Goal: Task Accomplishment & Management: Use online tool/utility

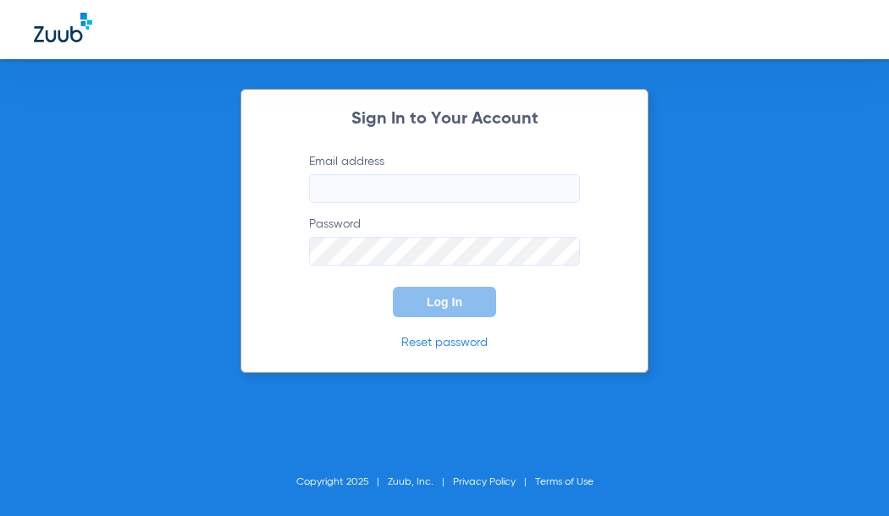
type input "[PERSON_NAME][EMAIL_ADDRESS][PERSON_NAME][DOMAIN_NAME]"
click at [432, 302] on span "Log In" at bounding box center [445, 302] width 36 height 14
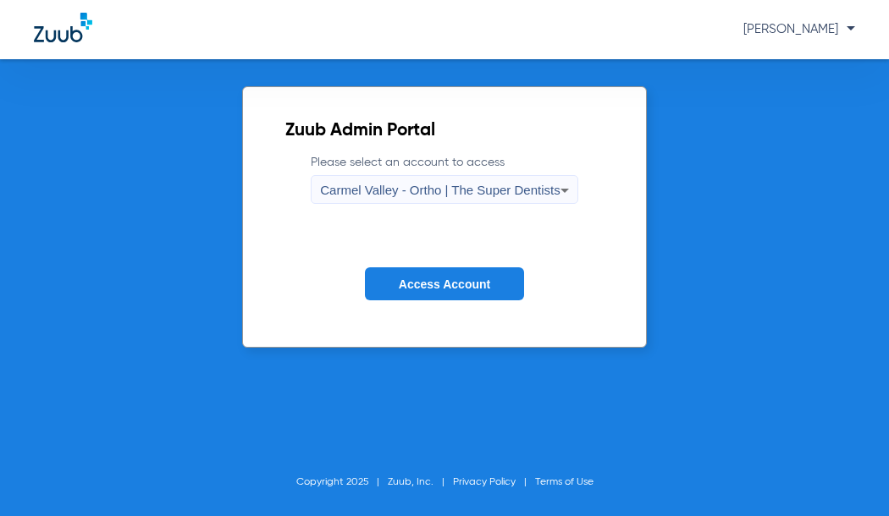
click at [502, 187] on span "Carmel Valley - Ortho | The Super Dentists" at bounding box center [440, 190] width 240 height 14
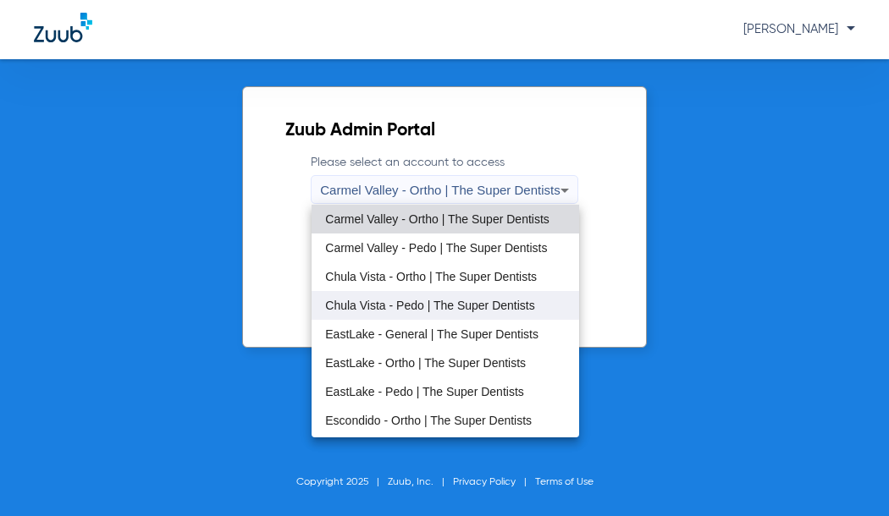
click at [412, 311] on span "Chula Vista - Pedo | The Super Dentists" at bounding box center [429, 306] width 209 height 12
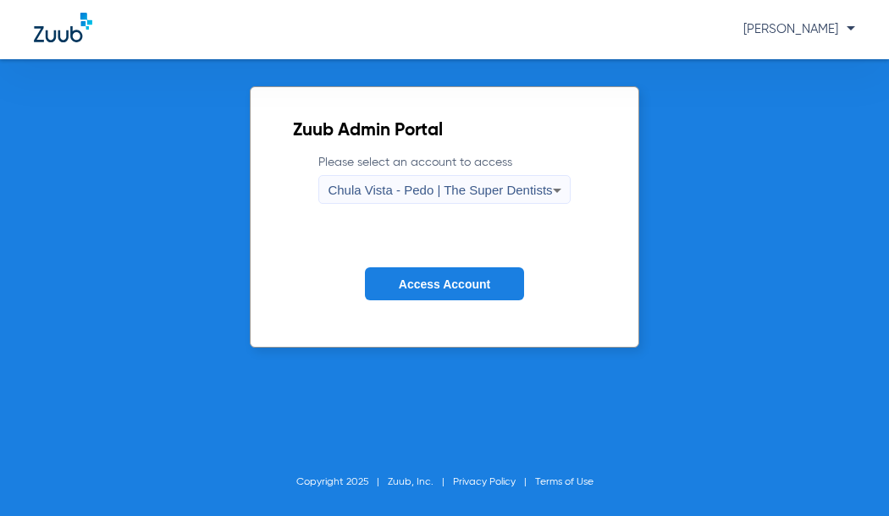
click at [424, 284] on span "Access Account" at bounding box center [444, 285] width 91 height 14
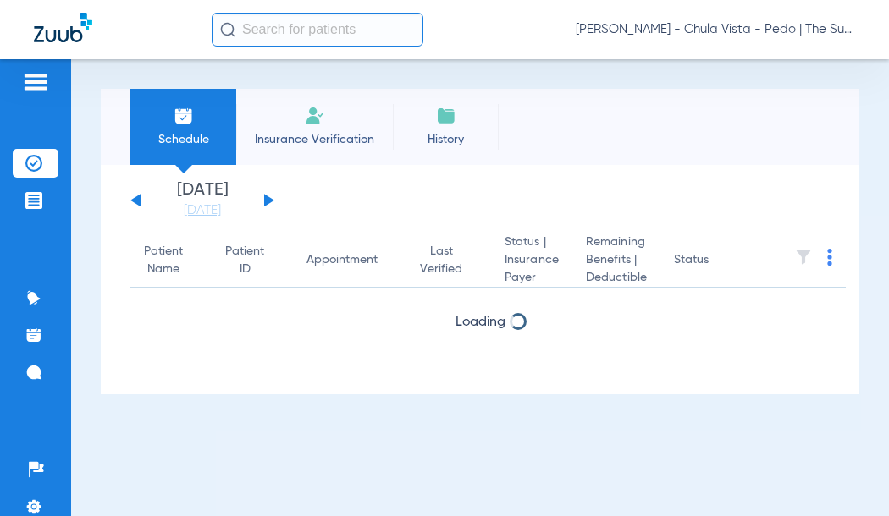
click at [329, 119] on li "Insurance Verification" at bounding box center [314, 127] width 157 height 76
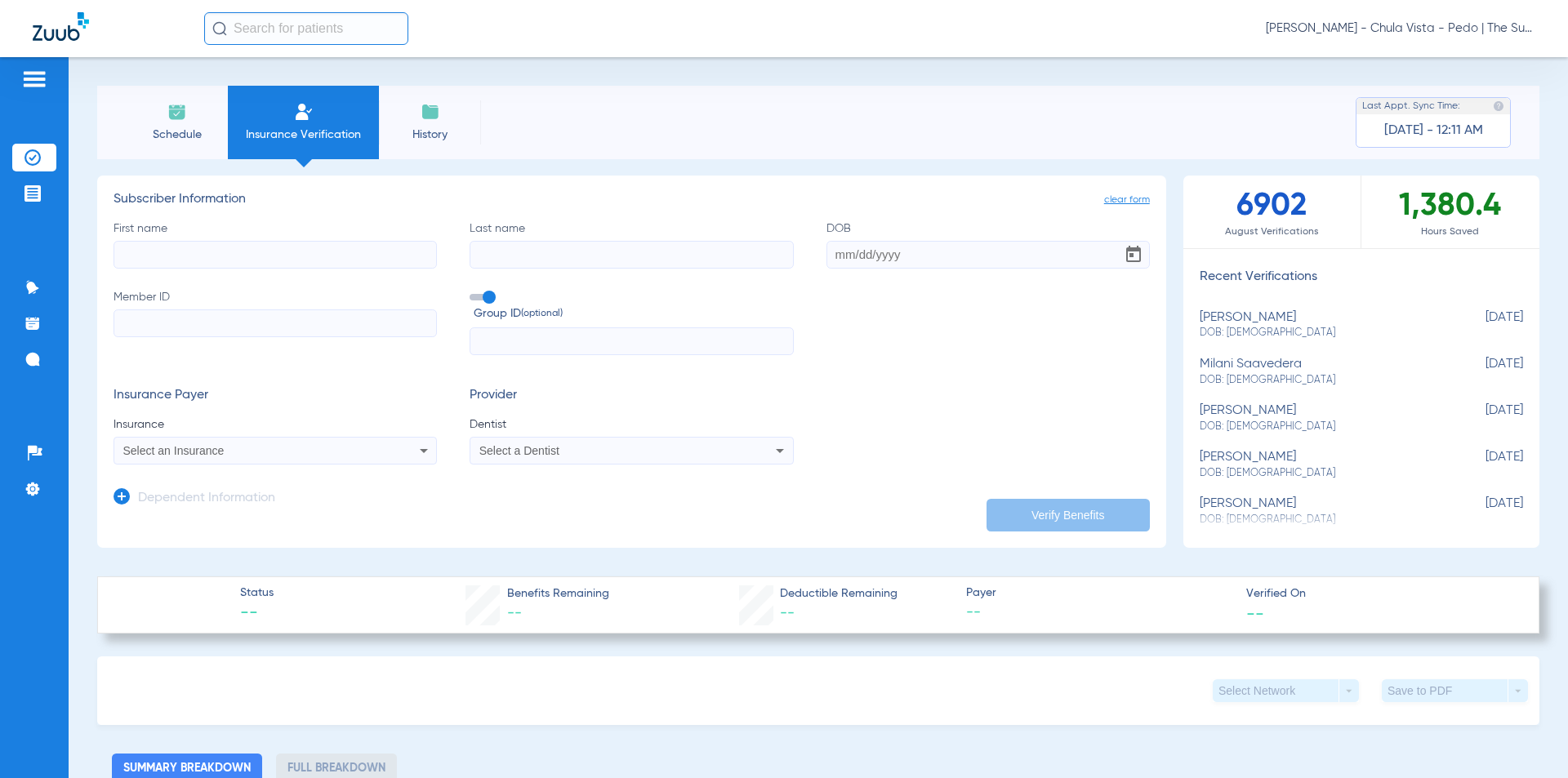
click at [146, 121] on li "Schedule" at bounding box center [176, 122] width 102 height 73
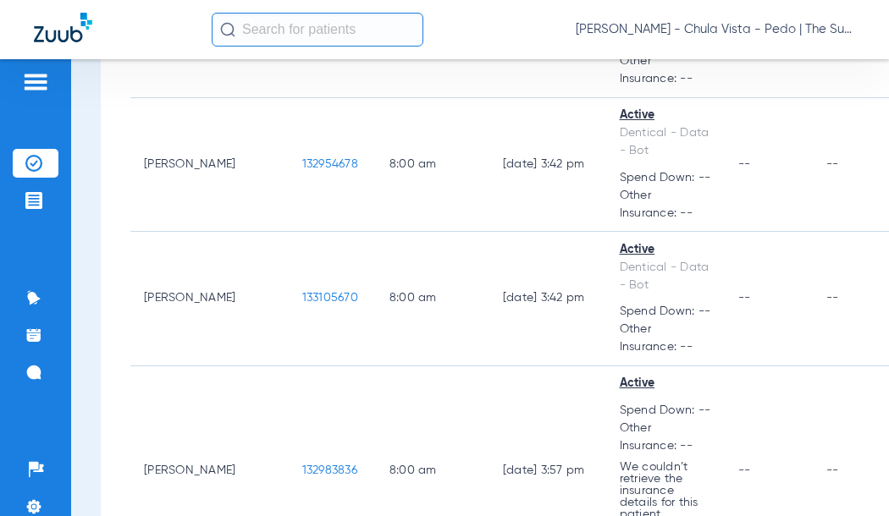
scroll to position [1185, 0]
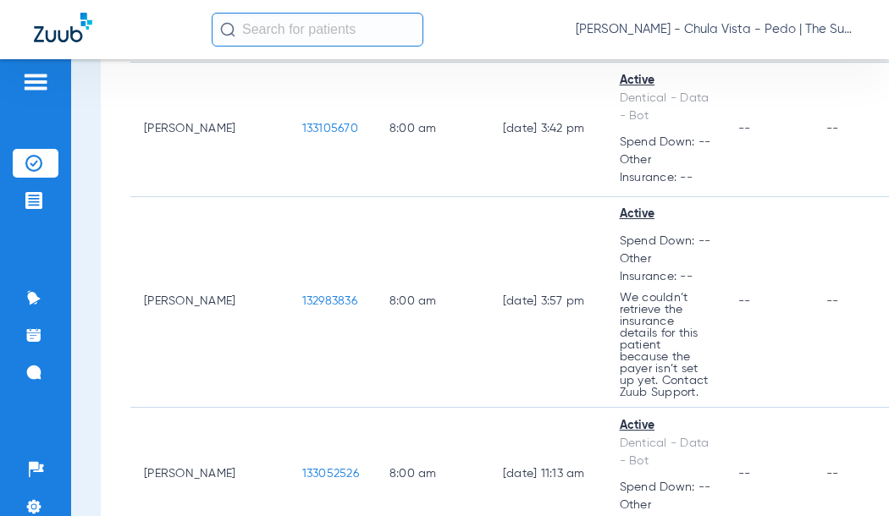
click at [345, 27] on input "text" at bounding box center [318, 30] width 212 height 34
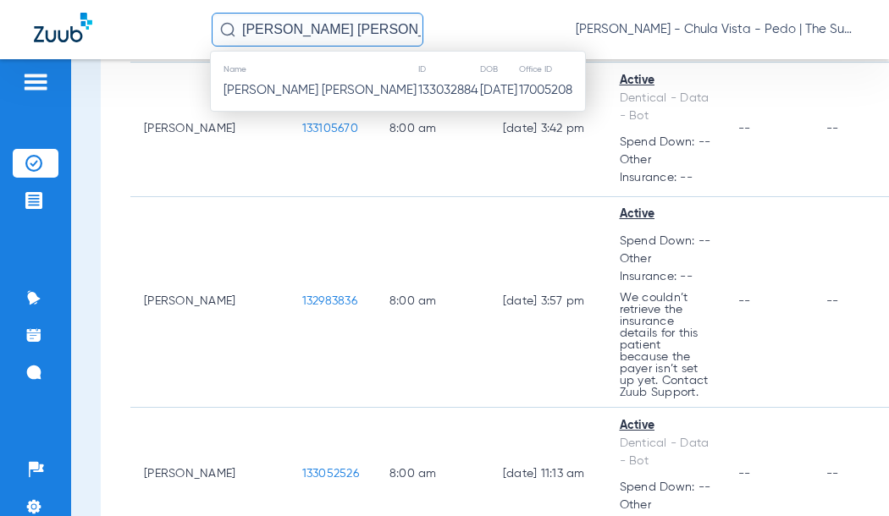
type input "[PERSON_NAME] [PERSON_NAME]"
click at [329, 91] on span "[PERSON_NAME] [PERSON_NAME]" at bounding box center [320, 90] width 193 height 13
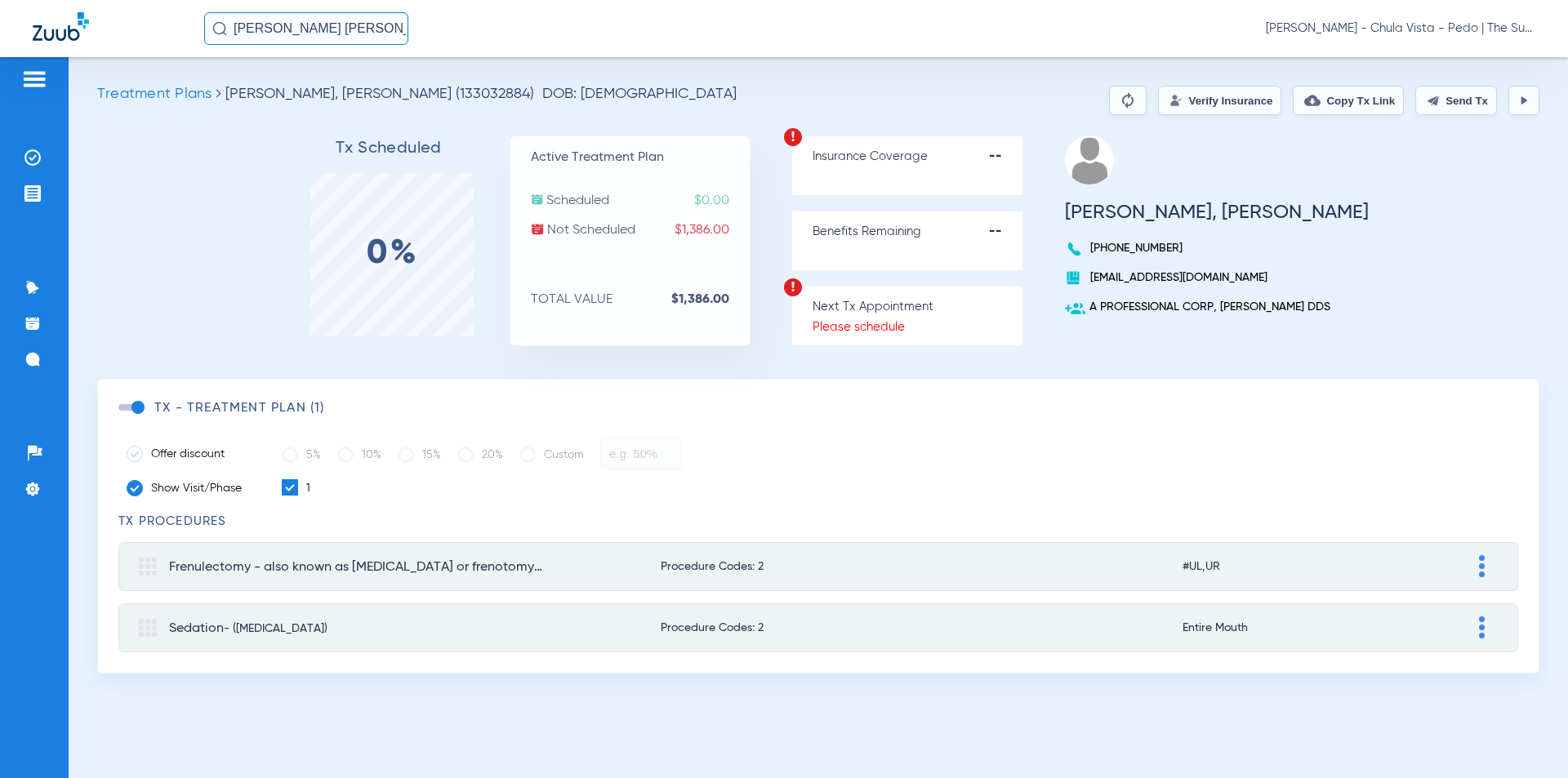
click at [856, 91] on button "Verify Insurance" at bounding box center [1220, 100] width 123 height 29
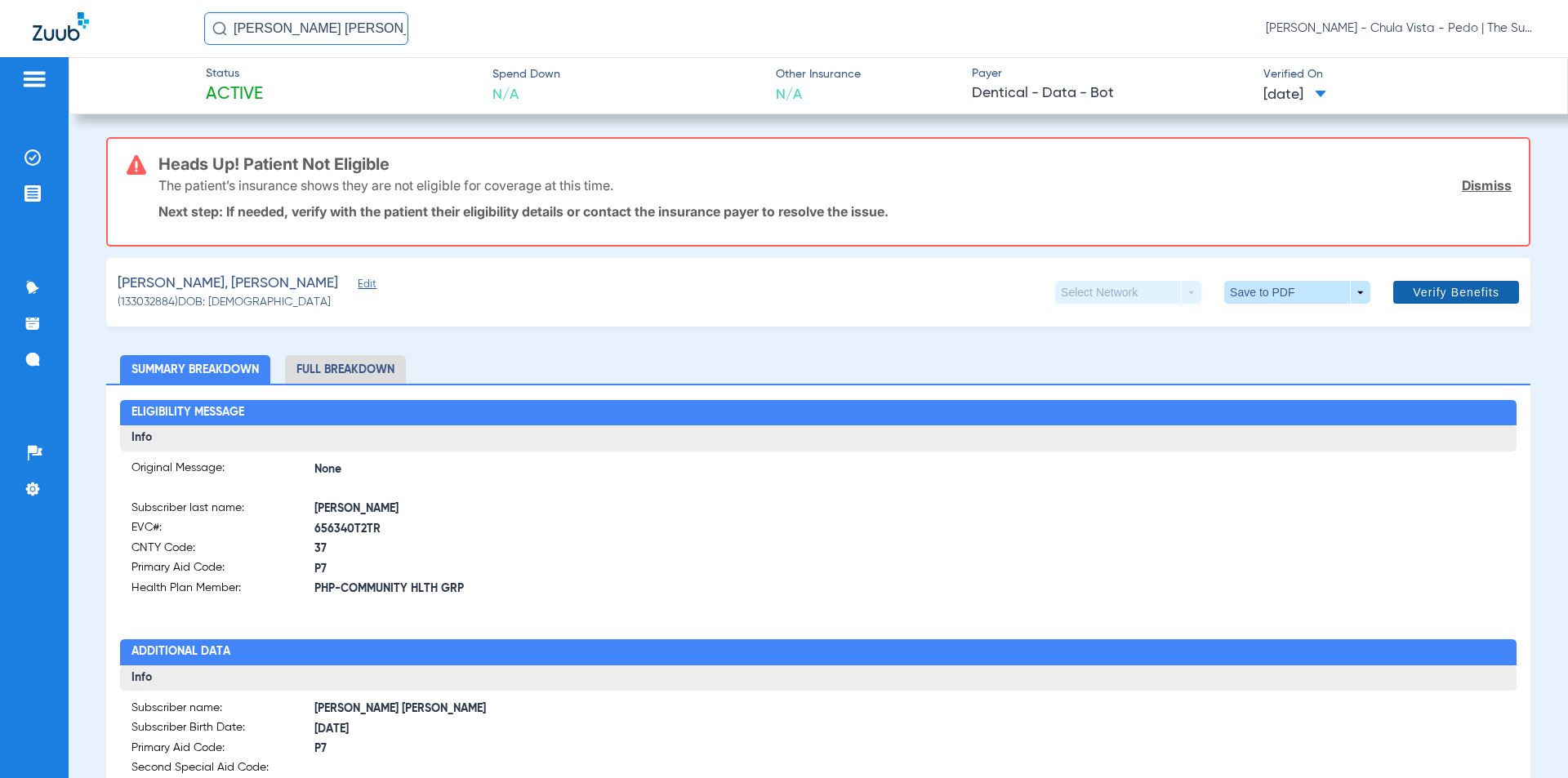
click at [856, 296] on span "Verify Benefits" at bounding box center [1456, 292] width 87 height 13
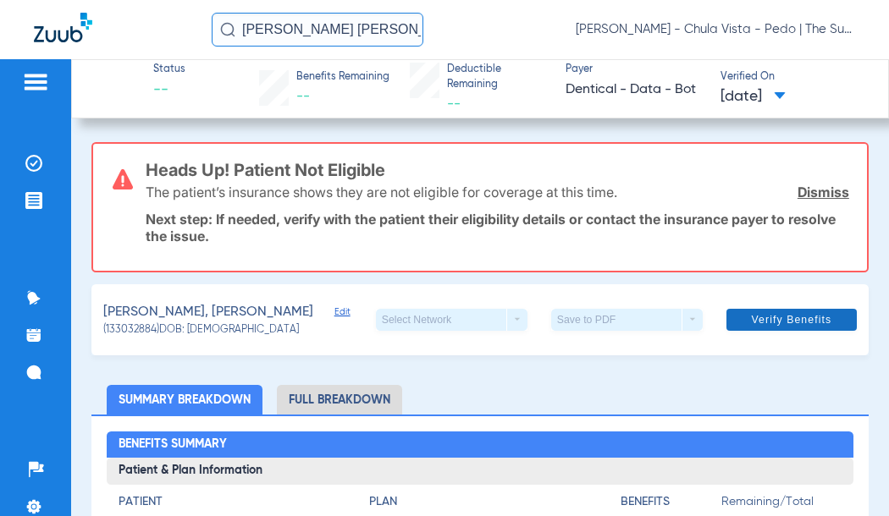
click at [769, 317] on span "Verify Benefits" at bounding box center [791, 320] width 80 height 14
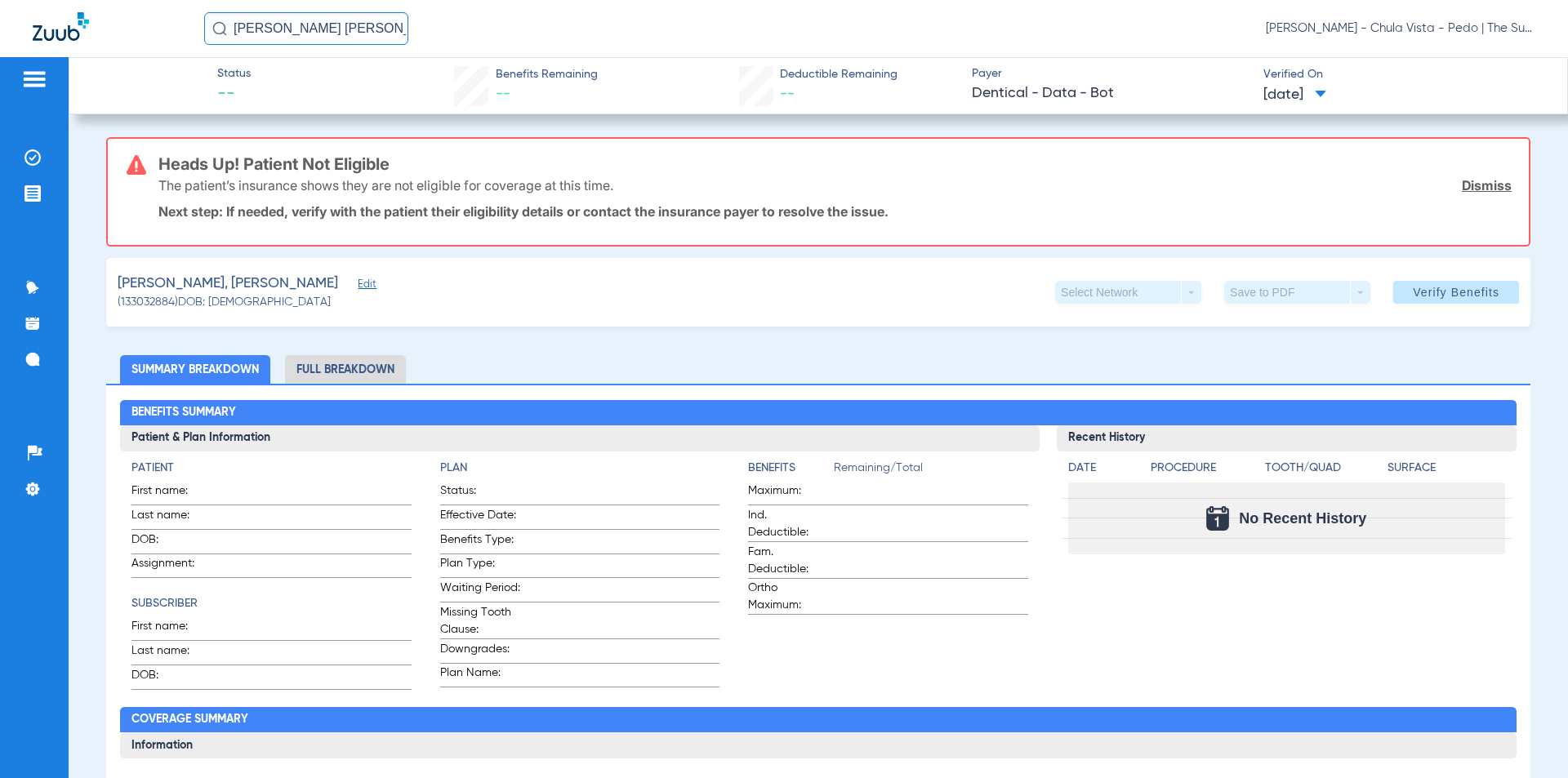
click at [37, 72] on img at bounding box center [34, 79] width 26 height 19
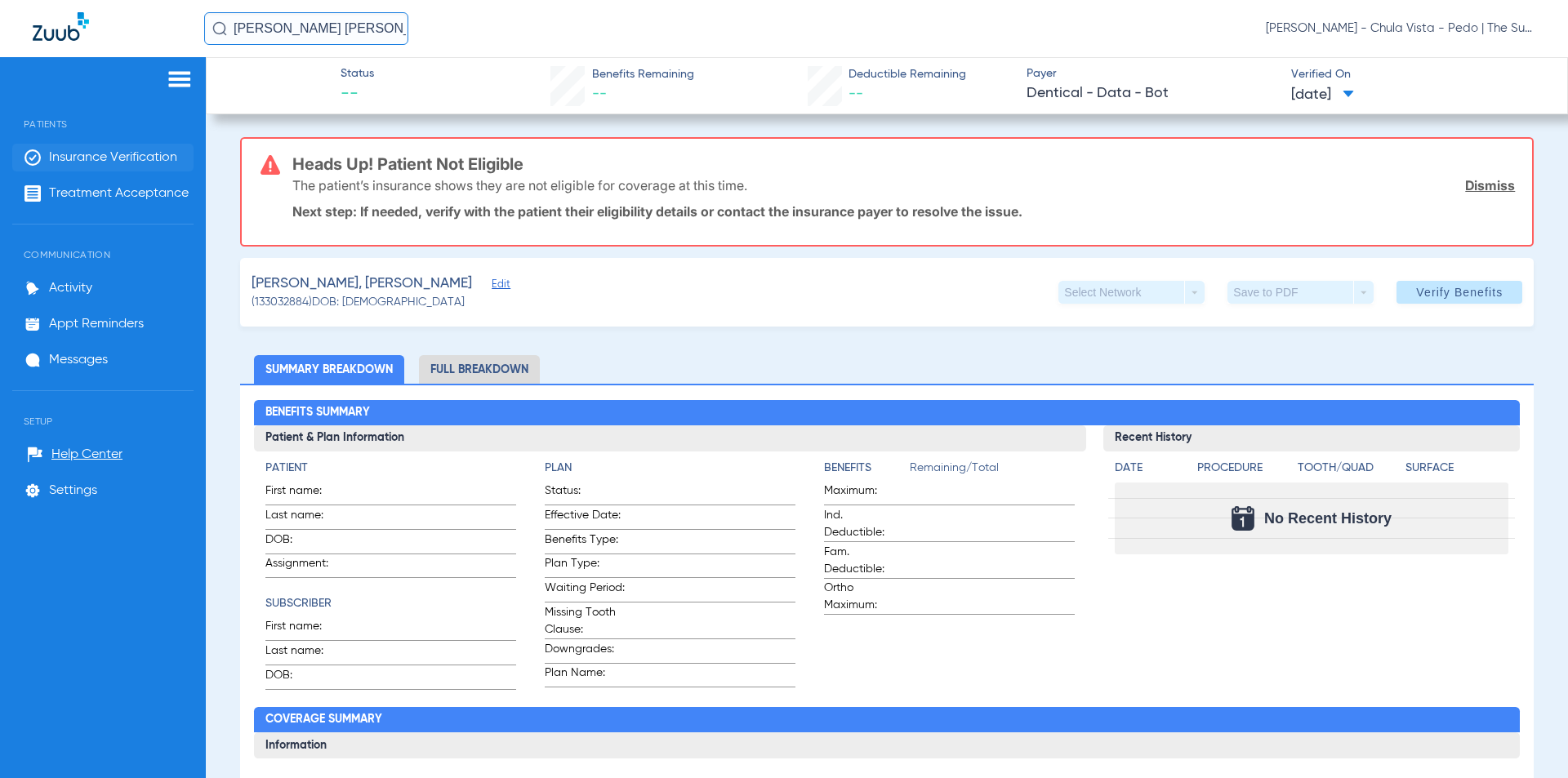
click at [95, 163] on span "Insurance Verification" at bounding box center [113, 157] width 128 height 16
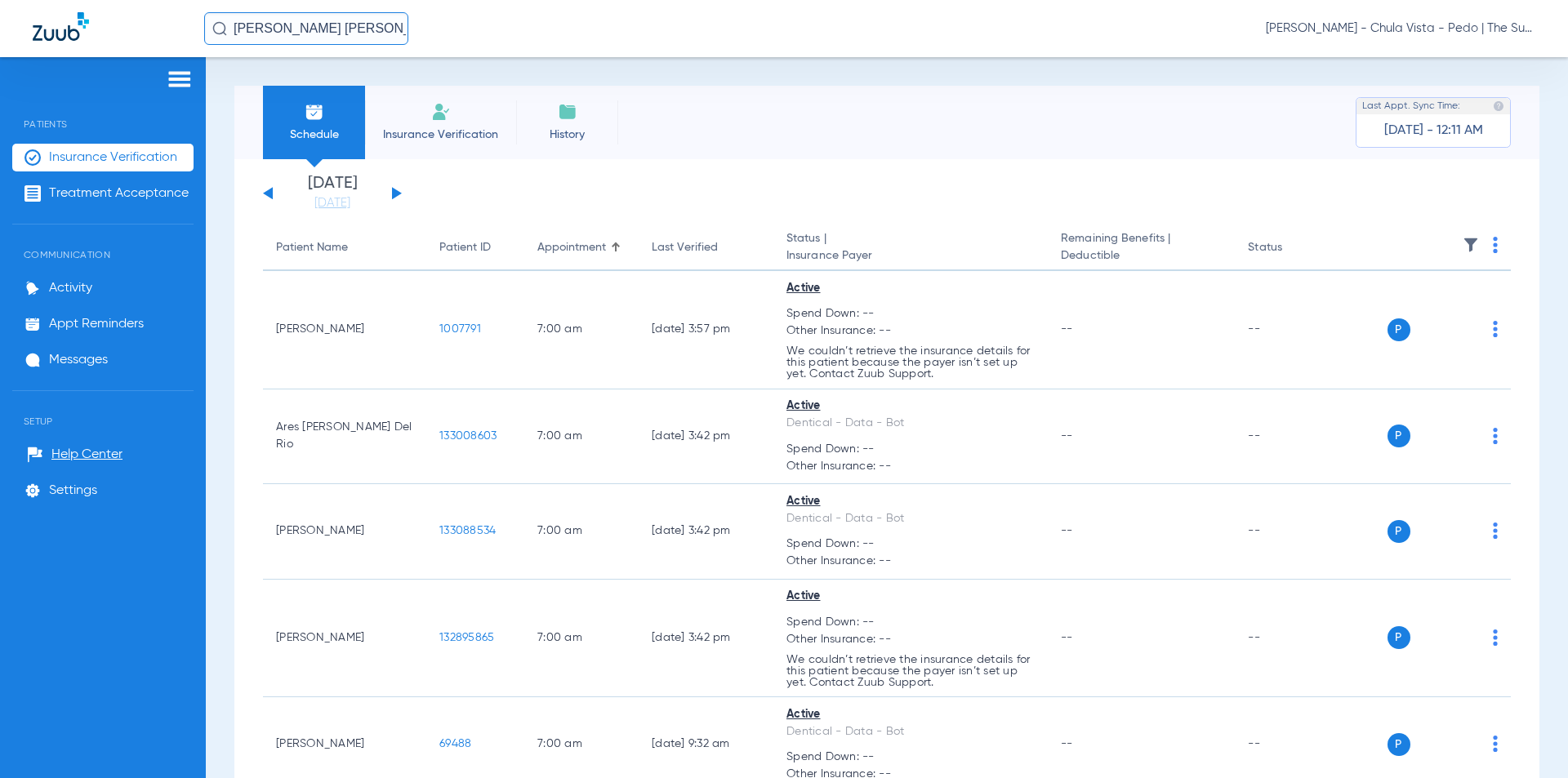
scroll to position [1179, 0]
